Goal: Task Accomplishment & Management: Manage account settings

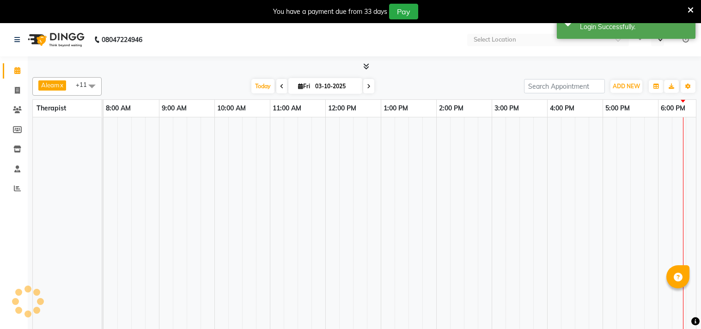
select select "en"
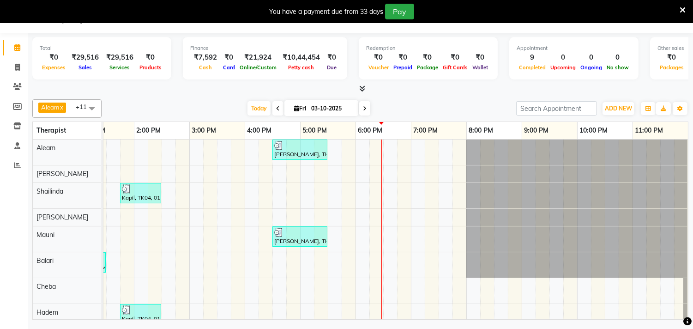
click at [683, 9] on icon at bounding box center [683, 10] width 6 height 8
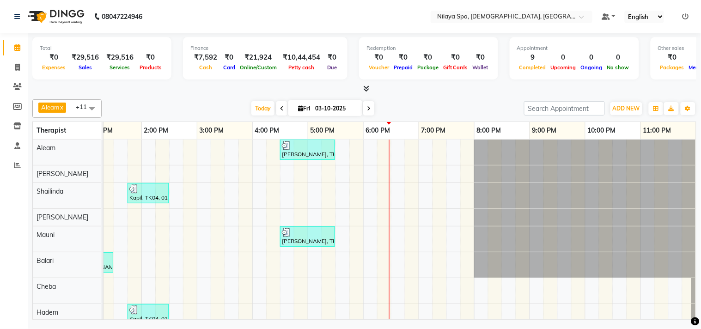
scroll to position [0, 294]
click at [690, 13] on ul "Default Panel My Panel English ENGLISH Español العربية मराठी हिंदी ગુજરાતી தமிழ…" at bounding box center [645, 17] width 97 height 12
click at [685, 15] on icon at bounding box center [685, 16] width 6 height 6
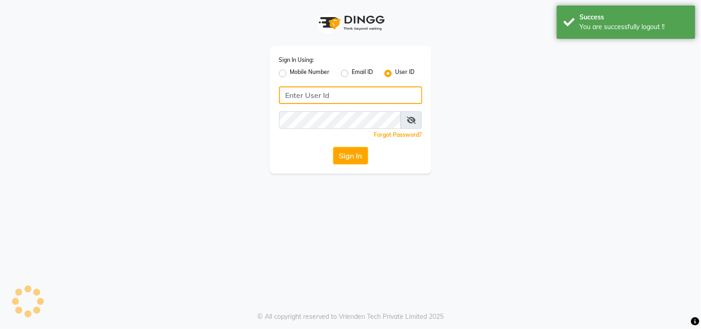
type input "7304577933"
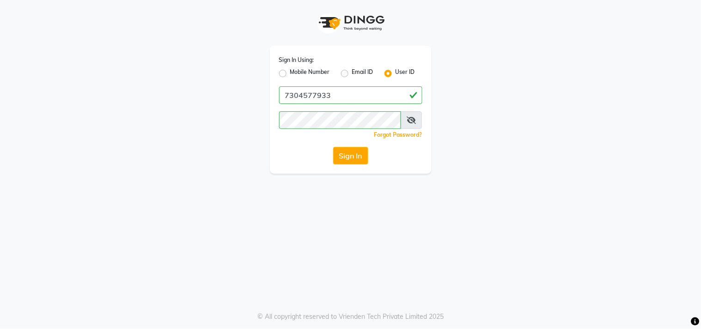
click at [290, 74] on label "Mobile Number" at bounding box center [310, 73] width 40 height 11
click at [290, 74] on input "Mobile Number" at bounding box center [293, 71] width 6 height 6
radio input "true"
radio input "false"
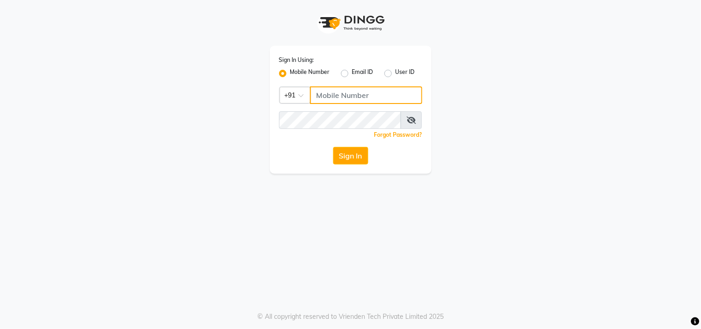
click at [326, 96] on input "Username" at bounding box center [366, 95] width 112 height 18
type input "8369581352"
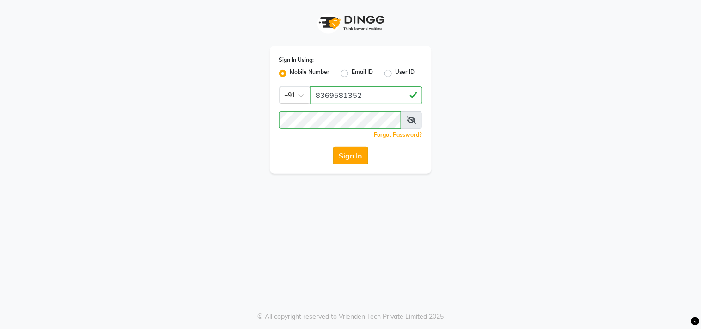
click at [347, 152] on button "Sign In" at bounding box center [350, 156] width 35 height 18
